Goal: Task Accomplishment & Management: Manage account settings

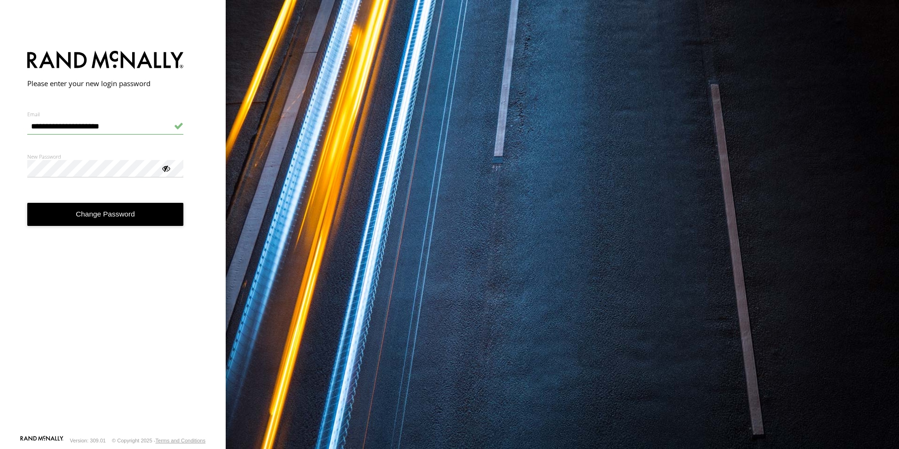
click at [167, 169] on div at bounding box center [165, 167] width 9 height 9
click at [110, 211] on button "Change Password" at bounding box center [105, 214] width 157 height 23
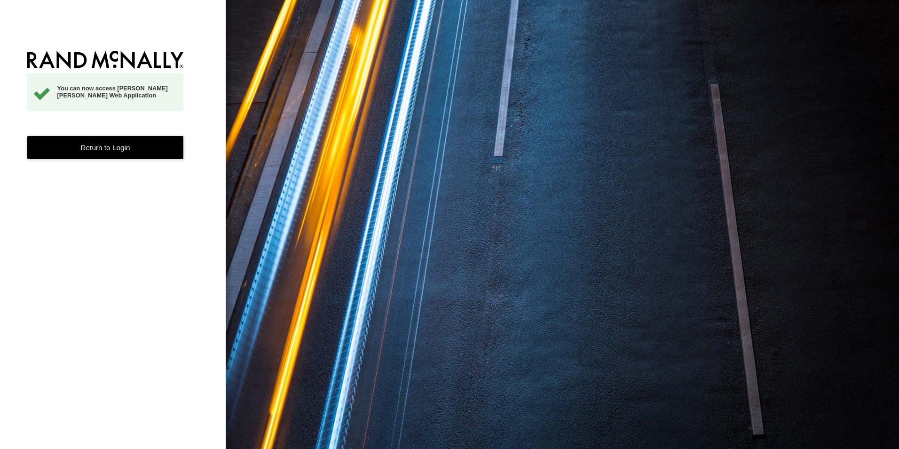
click at [113, 148] on link "Return to Login" at bounding box center [105, 147] width 157 height 23
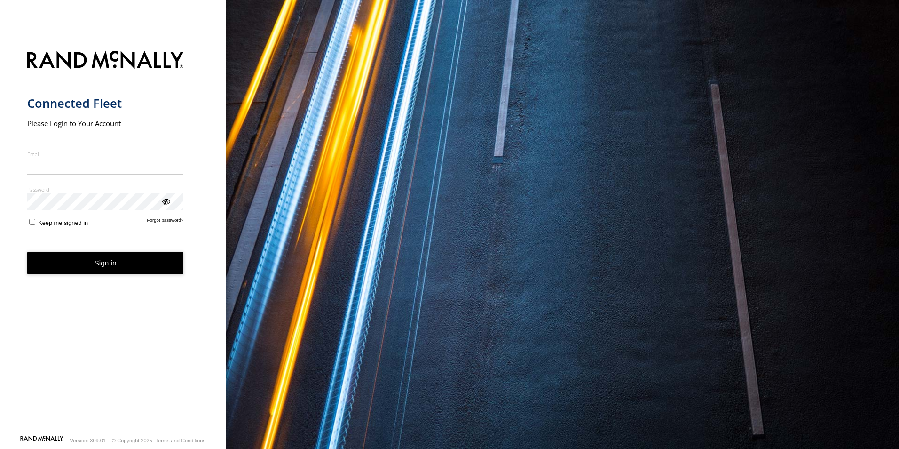
type input "**********"
click at [166, 211] on div "Password Enter you login password" at bounding box center [105, 198] width 157 height 25
click at [164, 202] on div "ViewPassword" at bounding box center [165, 200] width 9 height 9
click at [110, 259] on button "Sign in" at bounding box center [105, 263] width 157 height 23
